Goal: Book appointment/travel/reservation

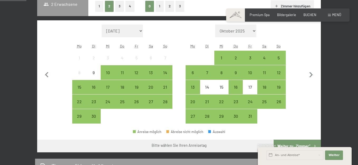
scroll to position [133, 0]
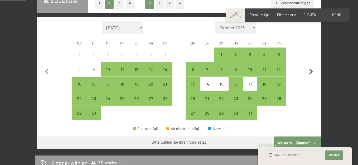
click at [307, 73] on icon "button" at bounding box center [310, 71] width 11 height 11
select select "[DATE]"
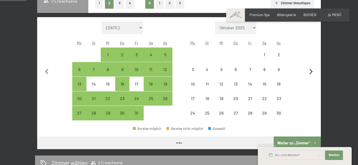
select select "[DATE]"
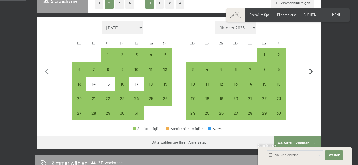
click at [307, 73] on icon "button" at bounding box center [310, 71] width 11 height 11
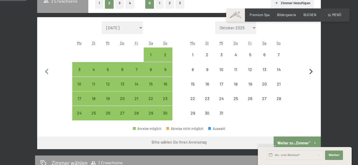
select select "[DATE]"
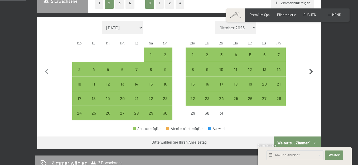
click at [307, 73] on icon "button" at bounding box center [310, 71] width 11 height 11
select select "[DATE]"
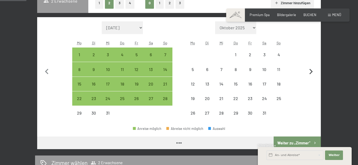
select select "[DATE]"
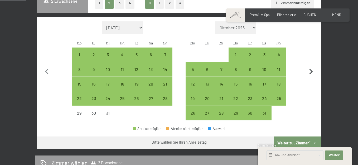
click at [307, 73] on icon "button" at bounding box center [310, 71] width 11 height 11
select select "[DATE]"
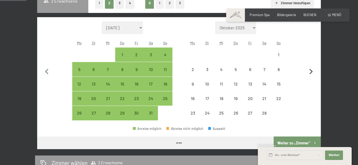
select select "[DATE]"
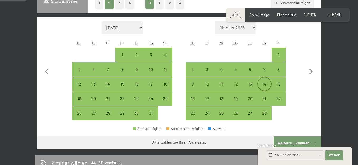
click at [264, 83] on div "14" at bounding box center [264, 88] width 13 height 13
select select "[DATE]"
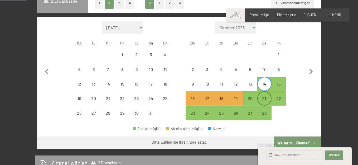
click at [264, 99] on div "21" at bounding box center [264, 102] width 13 height 13
select select "[DATE]"
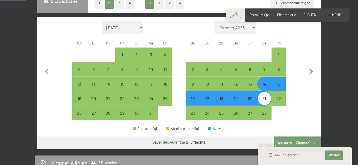
click at [299, 141] on button "Weiter zu „Zimmer“" at bounding box center [296, 142] width 47 height 13
select select "[DATE]"
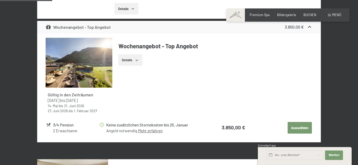
scroll to position [251, 0]
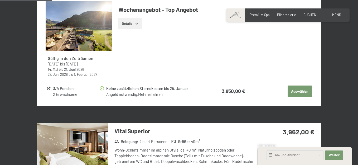
click at [138, 23] on icon "button" at bounding box center [136, 23] width 2 height 1
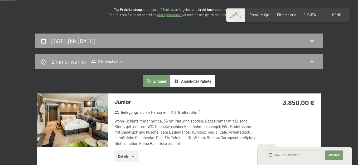
scroll to position [76, 0]
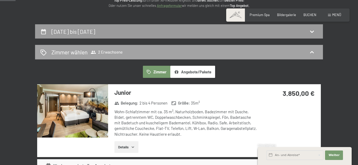
click at [122, 51] on span "2 Erwachsene" at bounding box center [107, 52] width 32 height 5
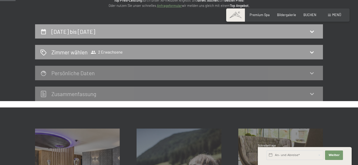
click at [95, 29] on h2 "[DATE] bis [DATE]" at bounding box center [73, 31] width 44 height 7
select select "[DATE]"
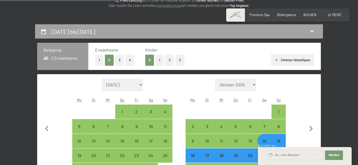
scroll to position [100, 0]
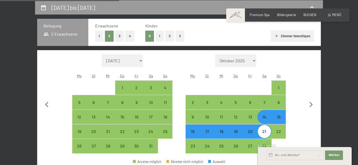
click at [116, 34] on button "3" at bounding box center [119, 36] width 9 height 11
select select "[DATE]"
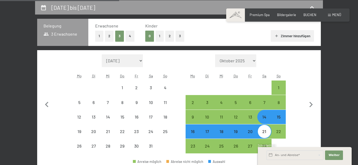
click at [159, 35] on button "1" at bounding box center [159, 36] width 8 height 11
select select "[DATE]"
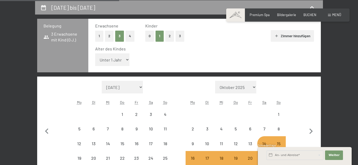
click at [128, 59] on select "Unter 1 Jahr 1 Jahr 2 Jahre 3 Jahre 4 Jahre 5 Jahre 6 Jahre 7 Jahre 8 Jahre 9 J…" at bounding box center [112, 59] width 34 height 13
select select "[DATE]"
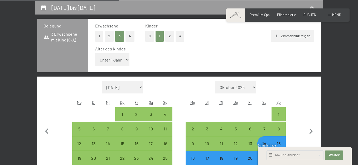
select select "14"
click at [95, 53] on select "Unter 1 Jahr 1 Jahr 2 Jahre 3 Jahre 4 Jahre 5 Jahre 6 Jahre 7 Jahre 8 Jahre 9 J…" at bounding box center [112, 59] width 34 height 13
select select "[DATE]"
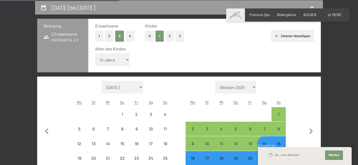
select select "[DATE]"
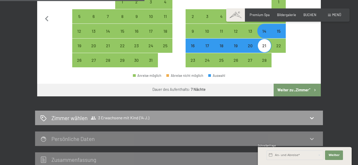
scroll to position [214, 0]
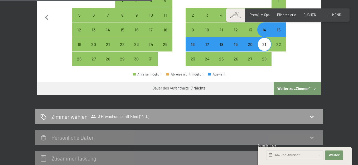
click at [290, 87] on button "Weiter zu „Zimmer“" at bounding box center [296, 88] width 47 height 13
select select "[DATE]"
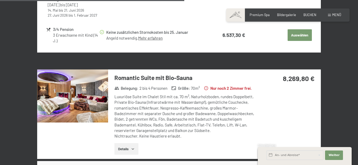
scroll to position [537, 0]
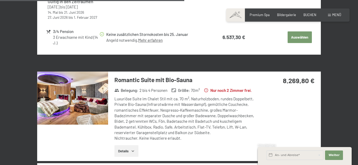
click at [85, 102] on img at bounding box center [72, 97] width 71 height 53
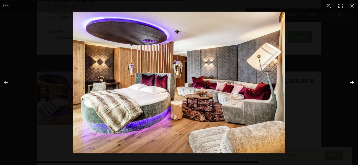
click at [352, 81] on button "button" at bounding box center [348, 82] width 18 height 26
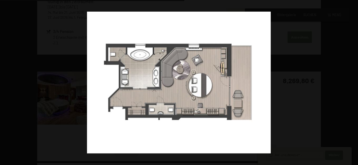
click at [352, 81] on button "button" at bounding box center [348, 82] width 18 height 26
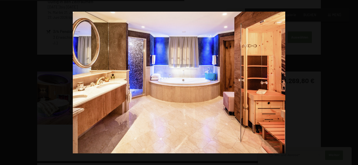
click at [352, 81] on button "button" at bounding box center [348, 82] width 18 height 26
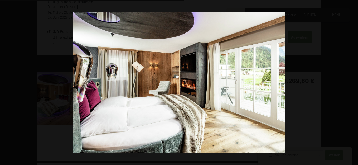
click at [352, 81] on button "button" at bounding box center [348, 82] width 18 height 26
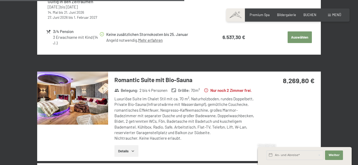
click at [0, 0] on button "button" at bounding box center [0, 0] width 0 height 0
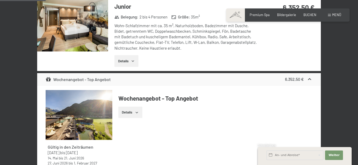
scroll to position [8, 0]
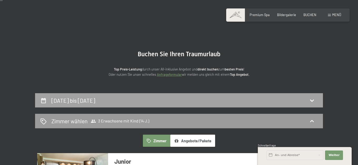
click at [92, 99] on h2 "[DATE] bis [DATE]" at bounding box center [73, 100] width 44 height 7
select select "14"
select select "[DATE]"
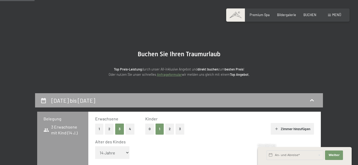
scroll to position [100, 0]
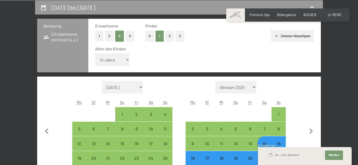
click at [108, 35] on button "2" at bounding box center [109, 36] width 9 height 11
select select "[DATE]"
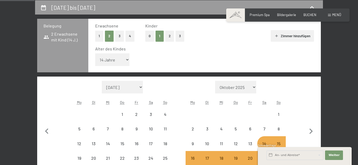
click at [149, 38] on button "0" at bounding box center [149, 36] width 9 height 11
select select "[DATE]"
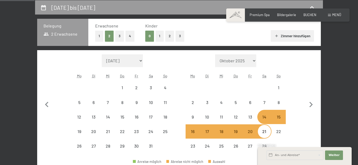
select select "[DATE]"
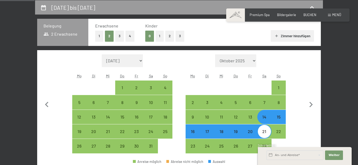
select select "[DATE]"
click at [149, 38] on button "0" at bounding box center [149, 36] width 9 height 11
select select "[DATE]"
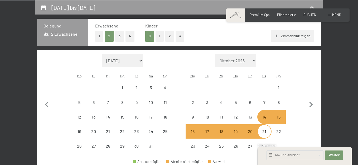
select select "[DATE]"
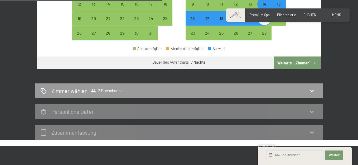
scroll to position [216, 0]
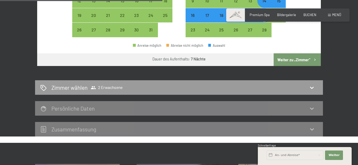
click at [305, 61] on button "Weiter zu „Zimmer“" at bounding box center [296, 59] width 47 height 13
select select "[DATE]"
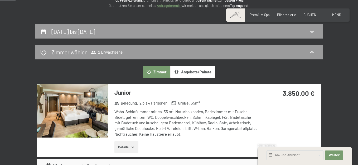
scroll to position [58, 0]
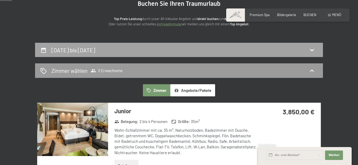
click at [95, 48] on h2 "[DATE] bis [DATE]" at bounding box center [73, 50] width 44 height 7
select select "[DATE]"
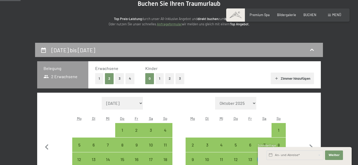
scroll to position [100, 0]
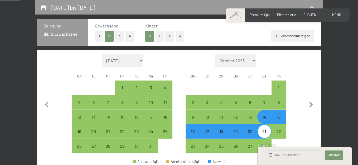
click at [291, 36] on button "Zimmer hinzufügen" at bounding box center [292, 36] width 43 height 12
select select "[DATE]"
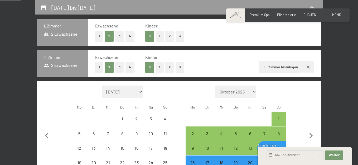
select select "[DATE]"
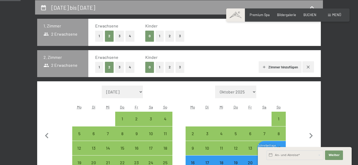
click at [97, 65] on button "1" at bounding box center [99, 67] width 8 height 11
select select "[DATE]"
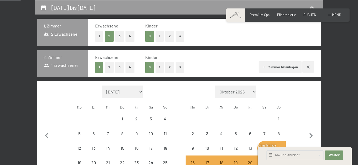
click at [158, 66] on button "1" at bounding box center [159, 67] width 8 height 11
select select "[DATE]"
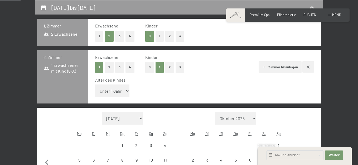
select select "[DATE]"
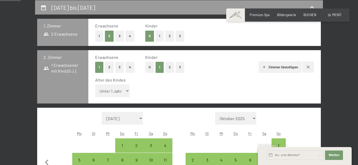
click at [128, 91] on select "Unter 1 Jahr 1 Jahr 2 Jahre 3 Jahre 4 Jahre 5 Jahre 6 Jahre 7 Jahre 8 Jahre 9 J…" at bounding box center [112, 90] width 34 height 13
select select "[DATE]"
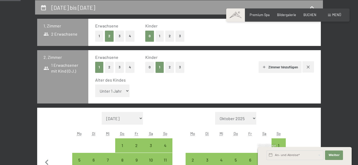
select select "14"
click at [95, 84] on select "Unter 1 Jahr 1 Jahr 2 Jahre 3 Jahre 4 Jahre 5 Jahre 6 Jahre 7 Jahre 8 Jahre 9 J…" at bounding box center [112, 90] width 34 height 13
select select "[DATE]"
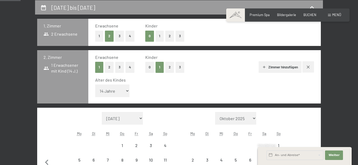
select select "[DATE]"
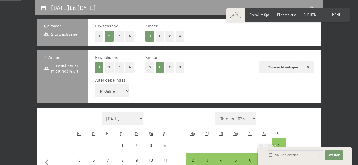
select select "[DATE]"
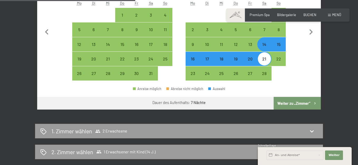
scroll to position [246, 0]
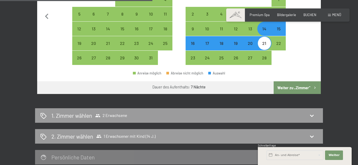
click at [297, 90] on button "Weiter zu „Zimmer“" at bounding box center [296, 87] width 47 height 13
select select "[DATE]"
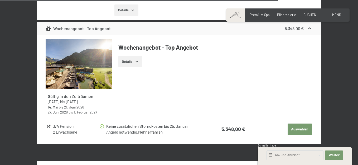
scroll to position [1429, 0]
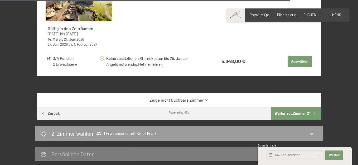
click at [311, 119] on button "Weiter zu „Zimmer 2“" at bounding box center [296, 113] width 50 height 13
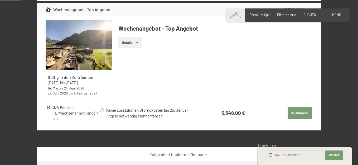
scroll to position [100, 0]
